Goal: Information Seeking & Learning: Learn about a topic

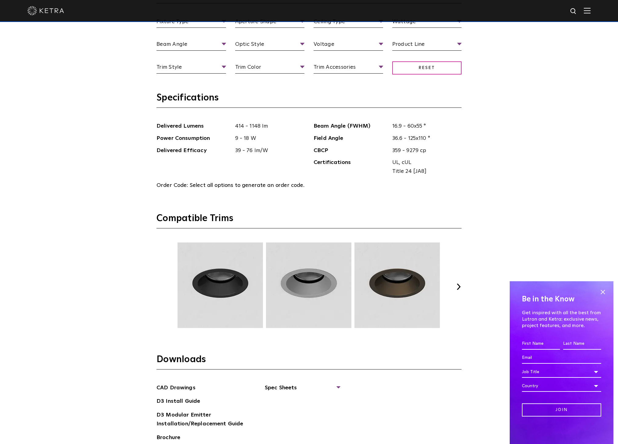
scroll to position [810, 0]
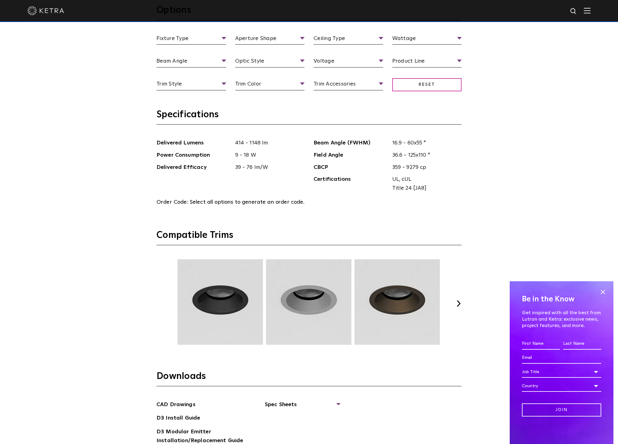
click at [459, 304] on button "Next" at bounding box center [459, 303] width 6 height 6
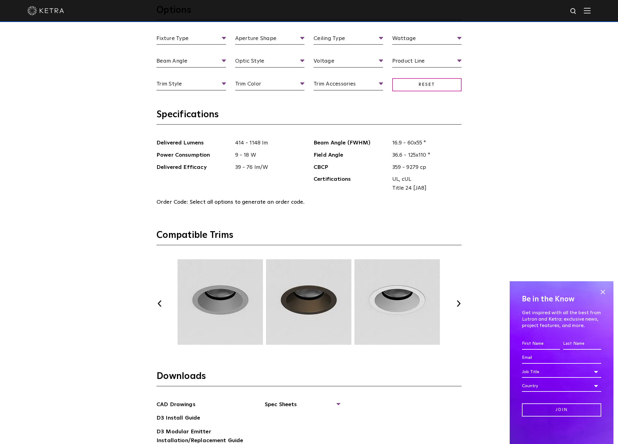
click at [459, 304] on button "Next" at bounding box center [459, 303] width 6 height 6
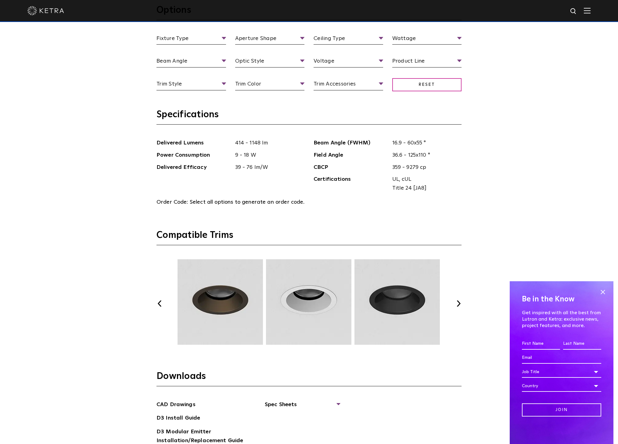
click at [453, 303] on div "Previous Next" at bounding box center [309, 303] width 305 height 89
click at [457, 303] on button "Next" at bounding box center [459, 303] width 6 height 6
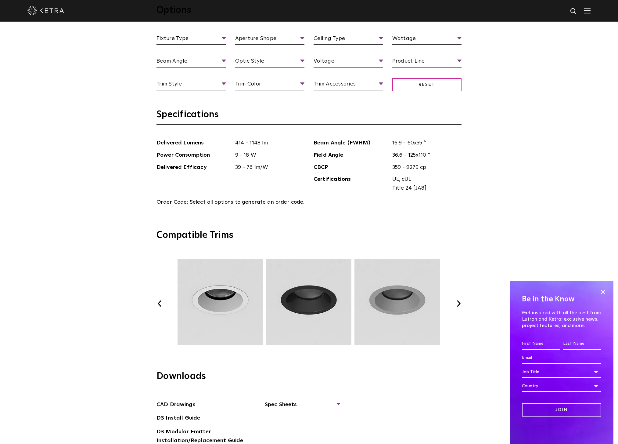
click at [457, 302] on button "Next" at bounding box center [459, 303] width 6 height 6
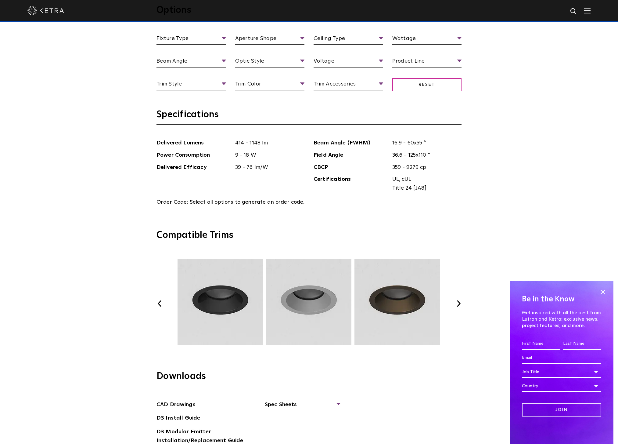
click at [457, 302] on button "Next" at bounding box center [459, 303] width 6 height 6
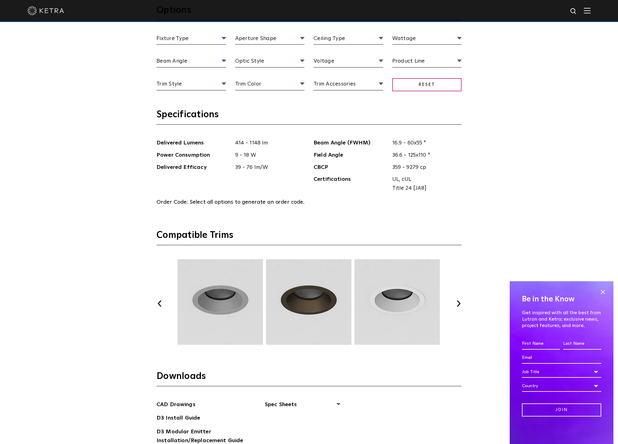
click at [457, 302] on button "Next" at bounding box center [459, 303] width 6 height 6
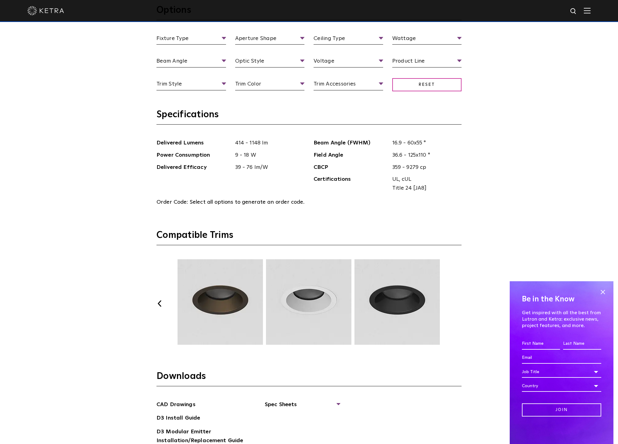
click at [217, 302] on img at bounding box center [220, 301] width 87 height 85
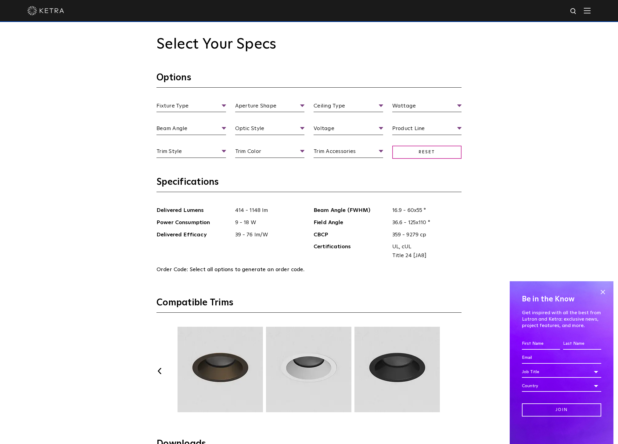
scroll to position [738, 0]
